Goal: Navigation & Orientation: Find specific page/section

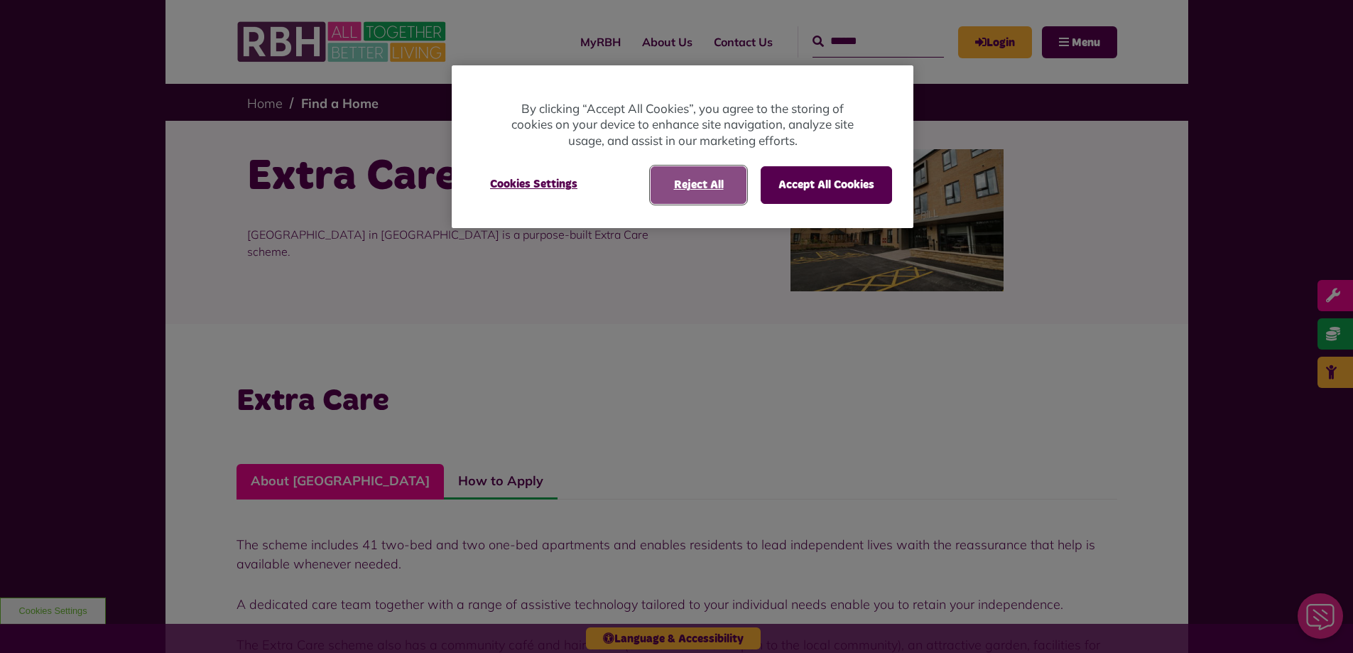
click at [684, 189] on button "Reject All" at bounding box center [698, 184] width 96 height 37
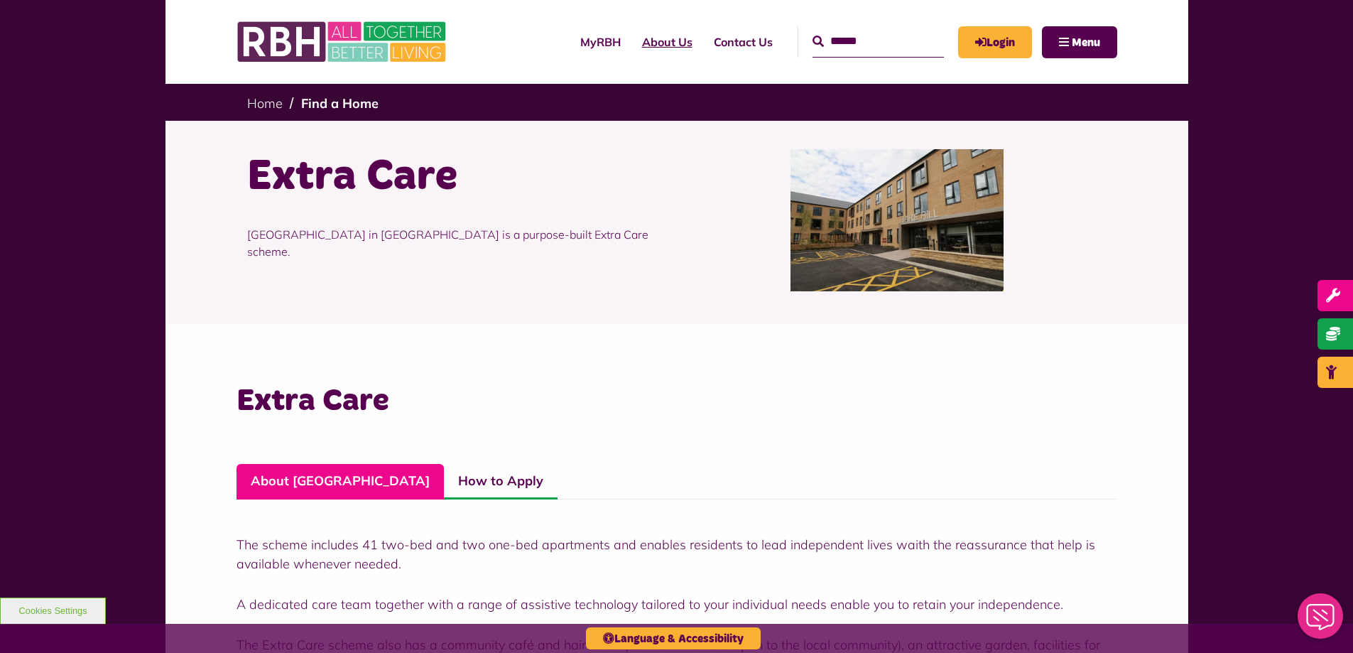
click at [637, 41] on link "About Us" at bounding box center [667, 42] width 72 height 38
